Goal: Transaction & Acquisition: Book appointment/travel/reservation

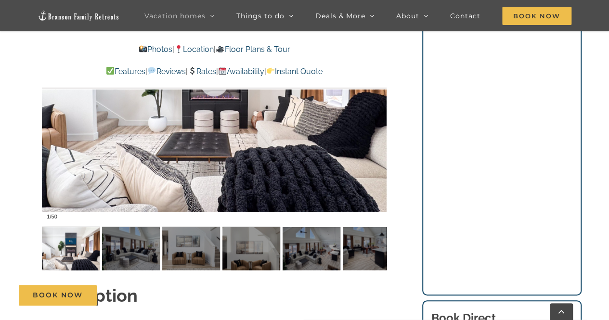
scroll to position [867, 0]
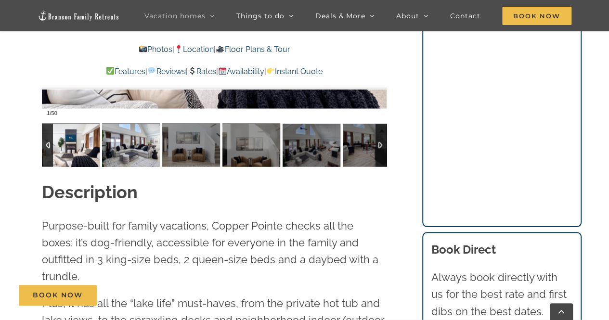
click at [137, 150] on img at bounding box center [131, 144] width 58 height 43
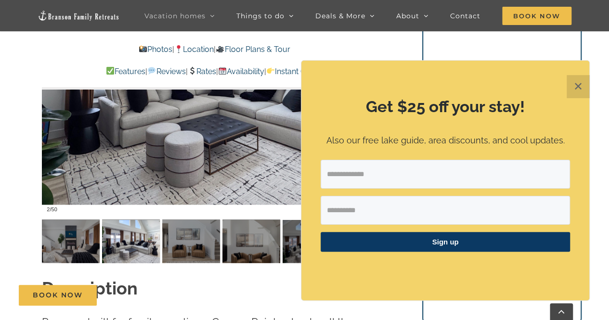
click at [584, 94] on button "✕" at bounding box center [578, 86] width 23 height 23
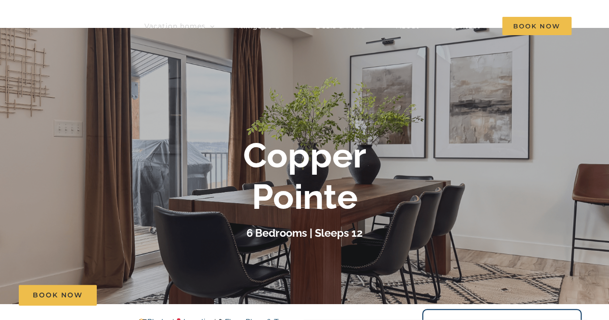
scroll to position [0, 0]
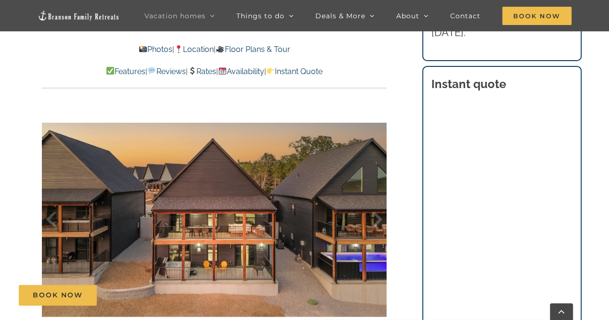
scroll to position [530, 0]
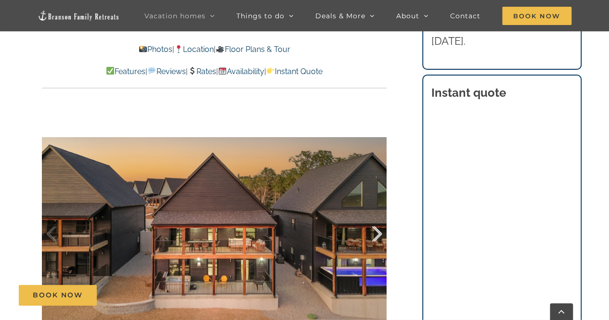
click at [377, 224] on div at bounding box center [367, 234] width 30 height 60
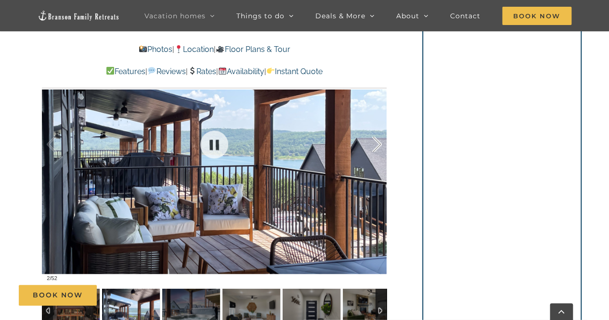
scroll to position [578, 0]
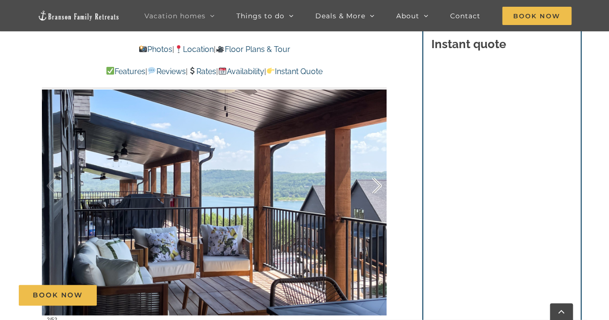
click at [373, 182] on div at bounding box center [367, 186] width 30 height 60
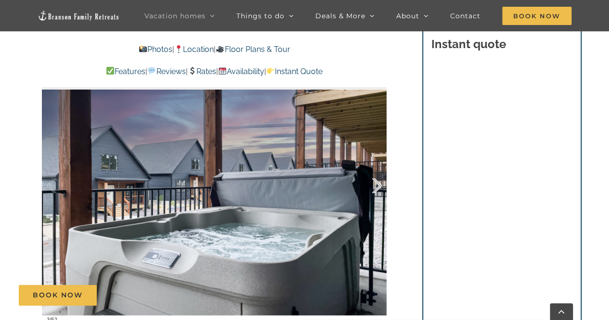
click at [379, 183] on div at bounding box center [367, 186] width 30 height 60
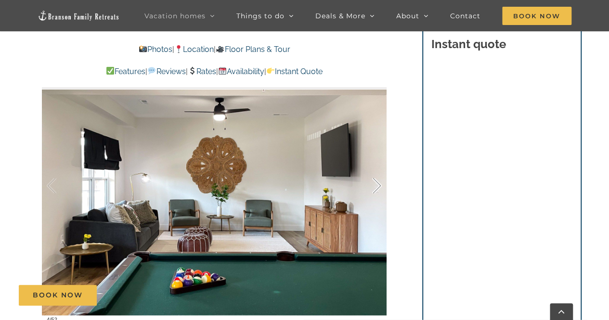
click at [379, 183] on div at bounding box center [367, 186] width 30 height 60
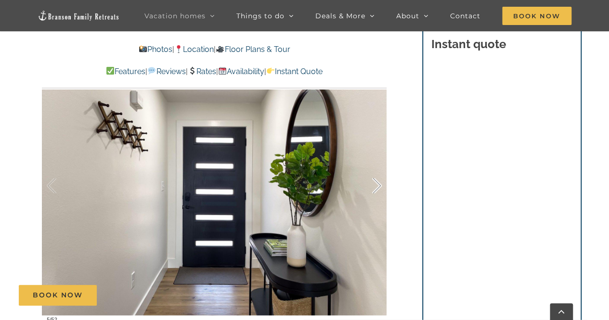
click at [379, 182] on div at bounding box center [367, 186] width 30 height 60
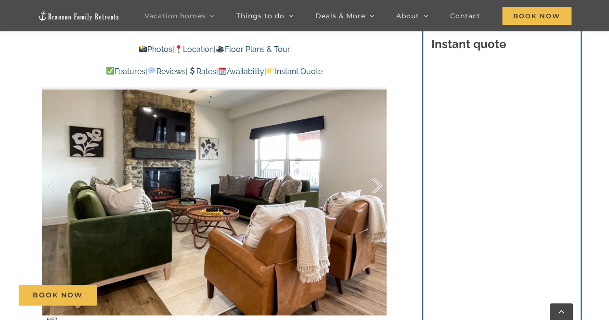
click at [379, 182] on div at bounding box center [367, 186] width 30 height 60
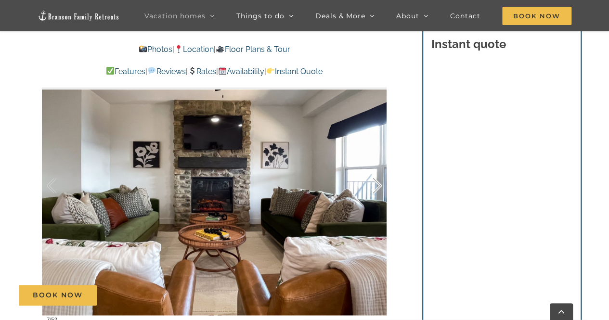
click at [379, 182] on div at bounding box center [367, 186] width 30 height 60
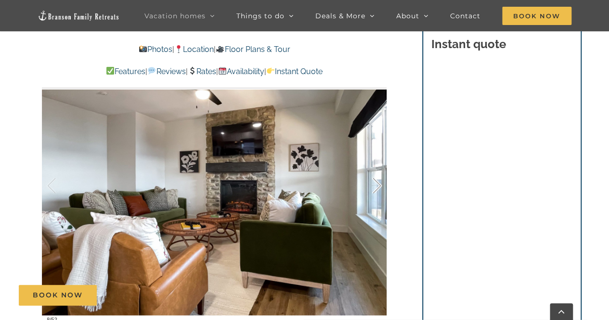
click at [379, 182] on div at bounding box center [367, 186] width 30 height 60
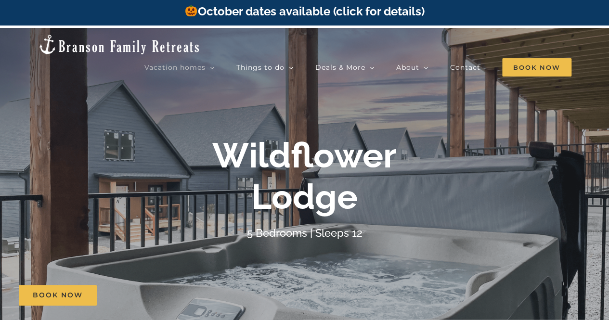
scroll to position [0, 0]
